Goal: Find specific page/section: Find specific page/section

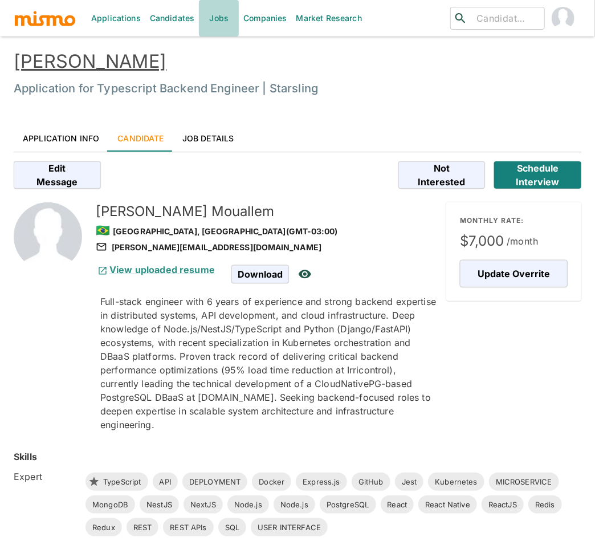
click at [218, 18] on link "Jobs" at bounding box center [219, 18] width 40 height 36
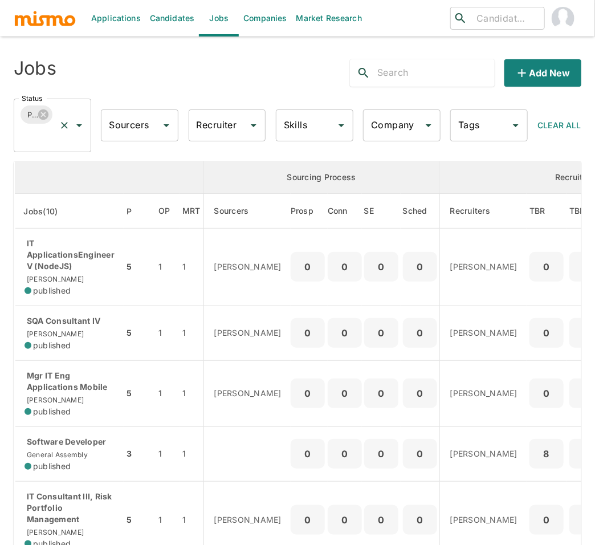
click at [35, 129] on input "Status" at bounding box center [36, 136] width 35 height 22
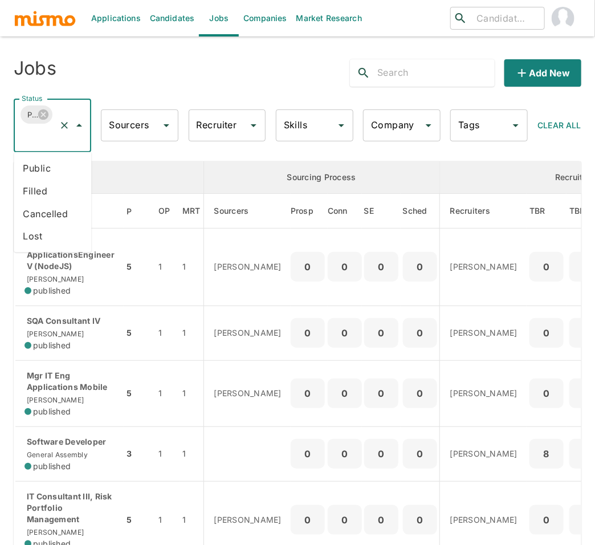
click at [59, 166] on li "Public" at bounding box center [52, 168] width 77 height 23
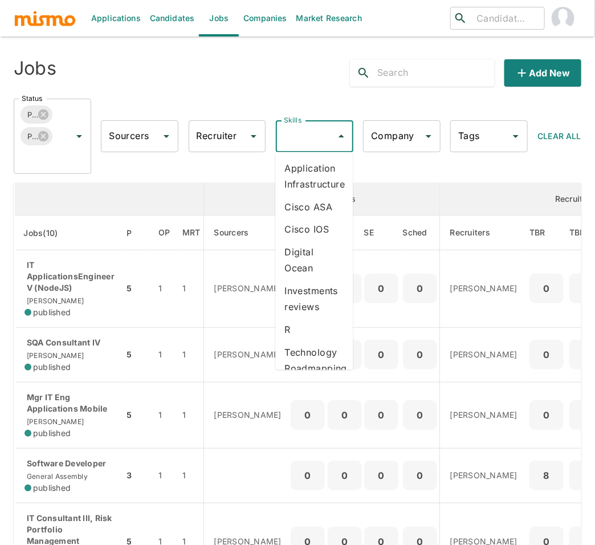
click at [304, 144] on input "Skills" at bounding box center [306, 136] width 50 height 22
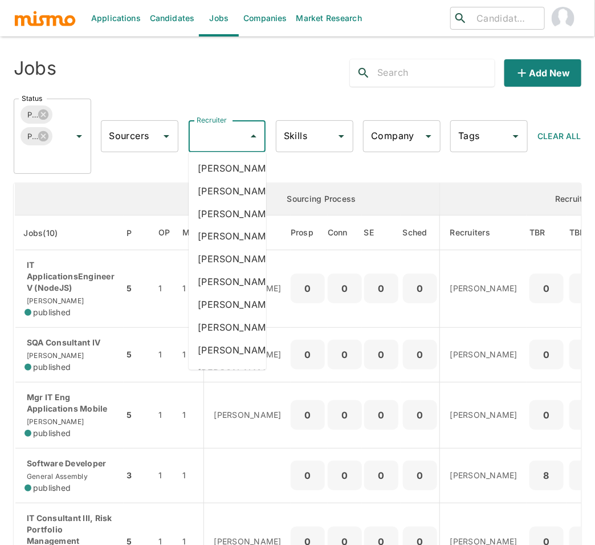
click at [207, 142] on input "Recruiter" at bounding box center [219, 136] width 50 height 22
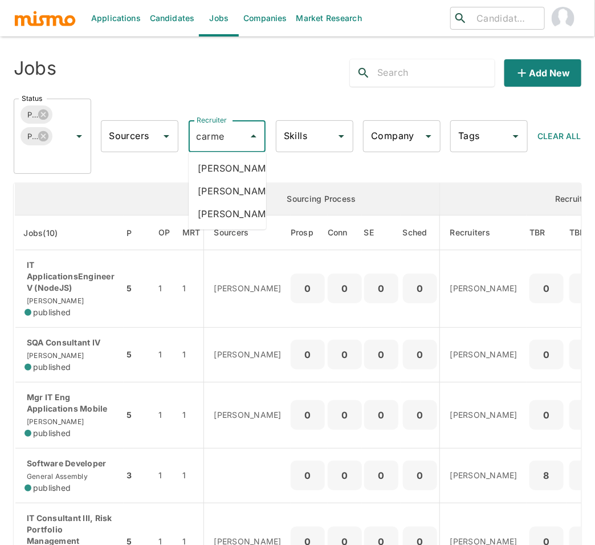
type input "[PERSON_NAME]"
click at [226, 173] on li "[PERSON_NAME]" at bounding box center [227, 168] width 77 height 23
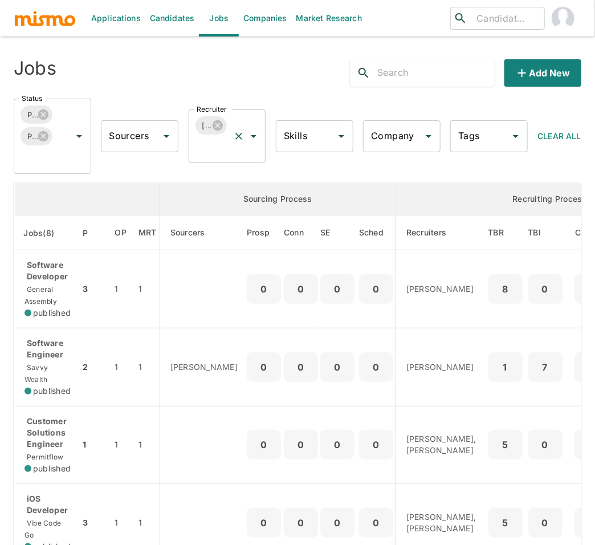
click at [246, 124] on div "[PERSON_NAME] Recruiter" at bounding box center [227, 136] width 77 height 54
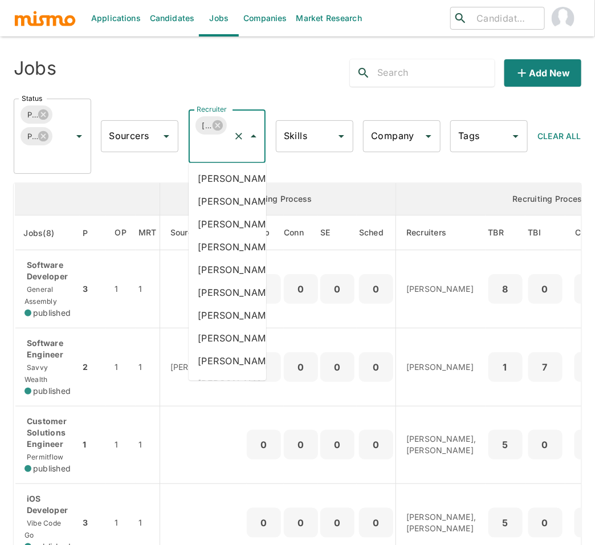
type input "k"
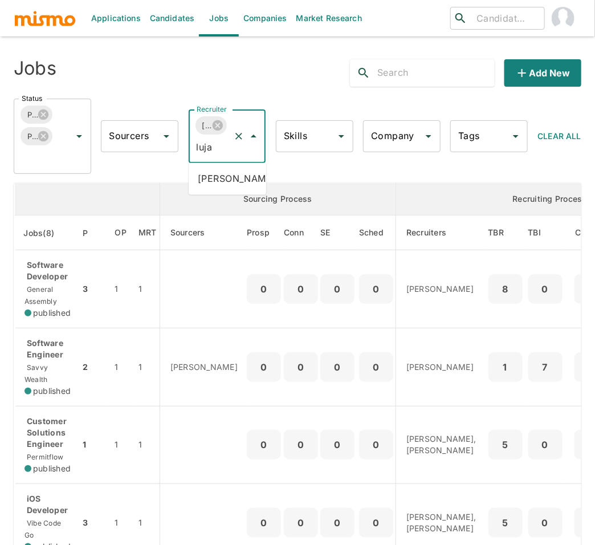
type input "[PERSON_NAME]"
click at [223, 182] on li "[PERSON_NAME]" at bounding box center [227, 178] width 77 height 23
